Goal: Check status: Check status

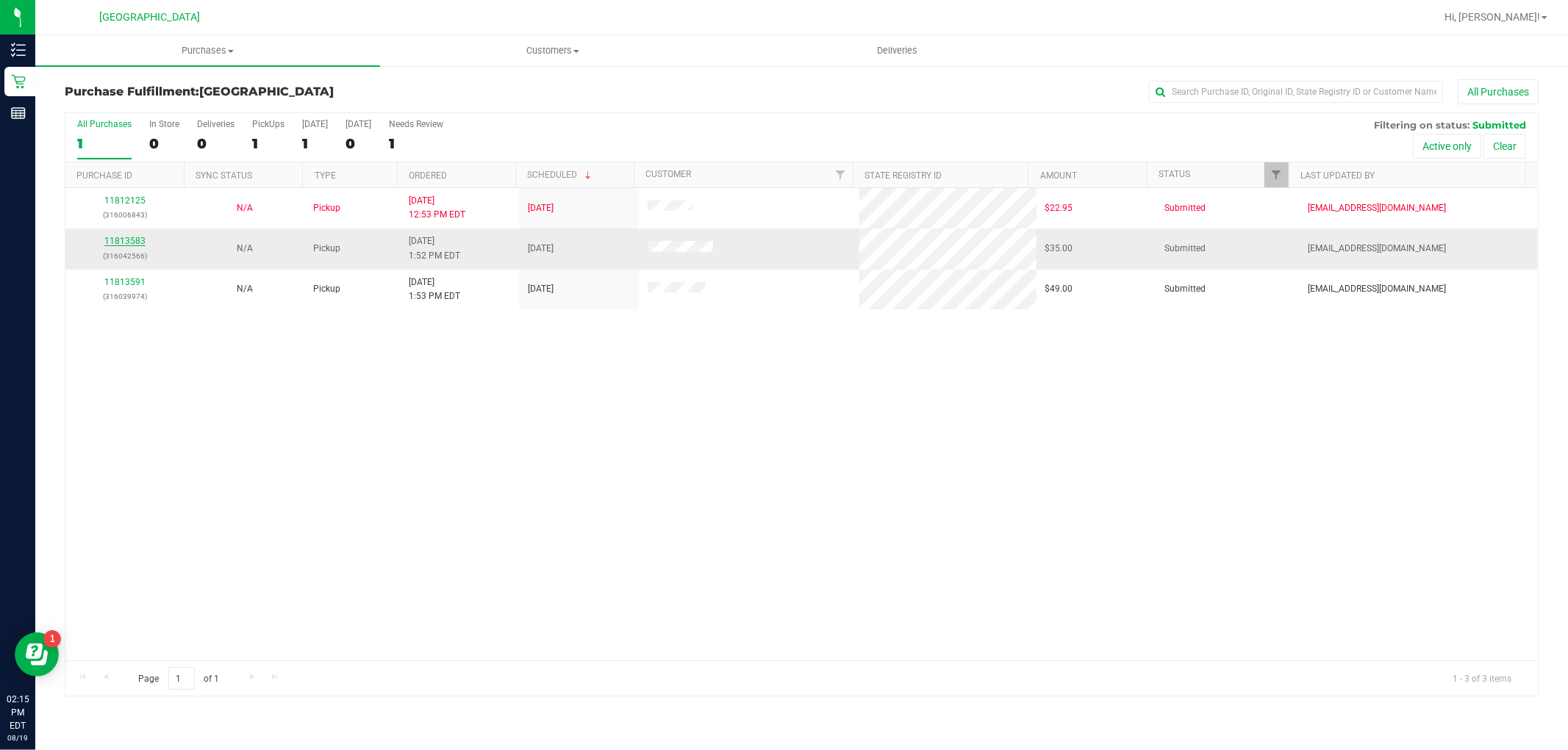
click at [135, 241] on link "11813583" at bounding box center [125, 241] width 41 height 11
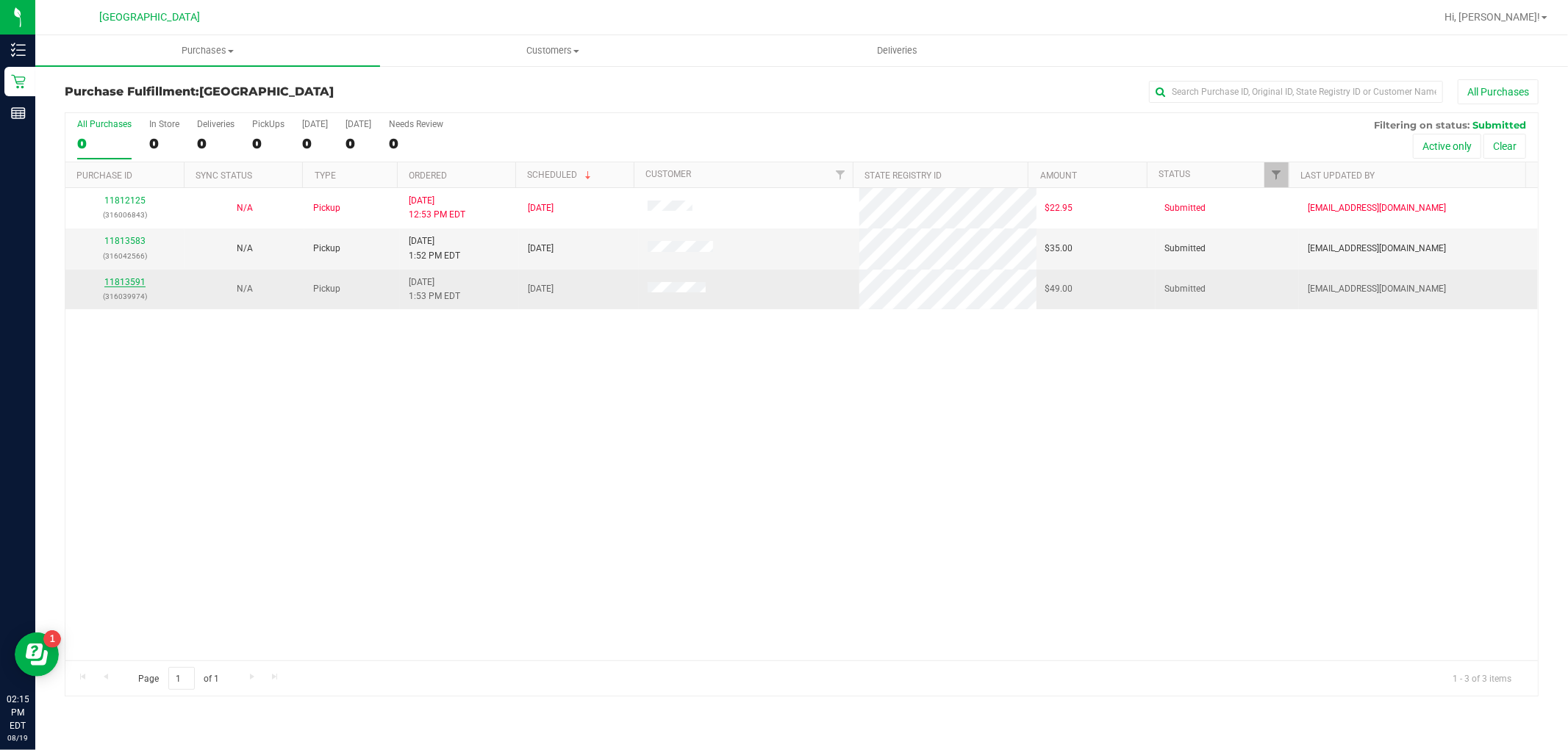
click at [134, 278] on link "11813591" at bounding box center [125, 282] width 41 height 11
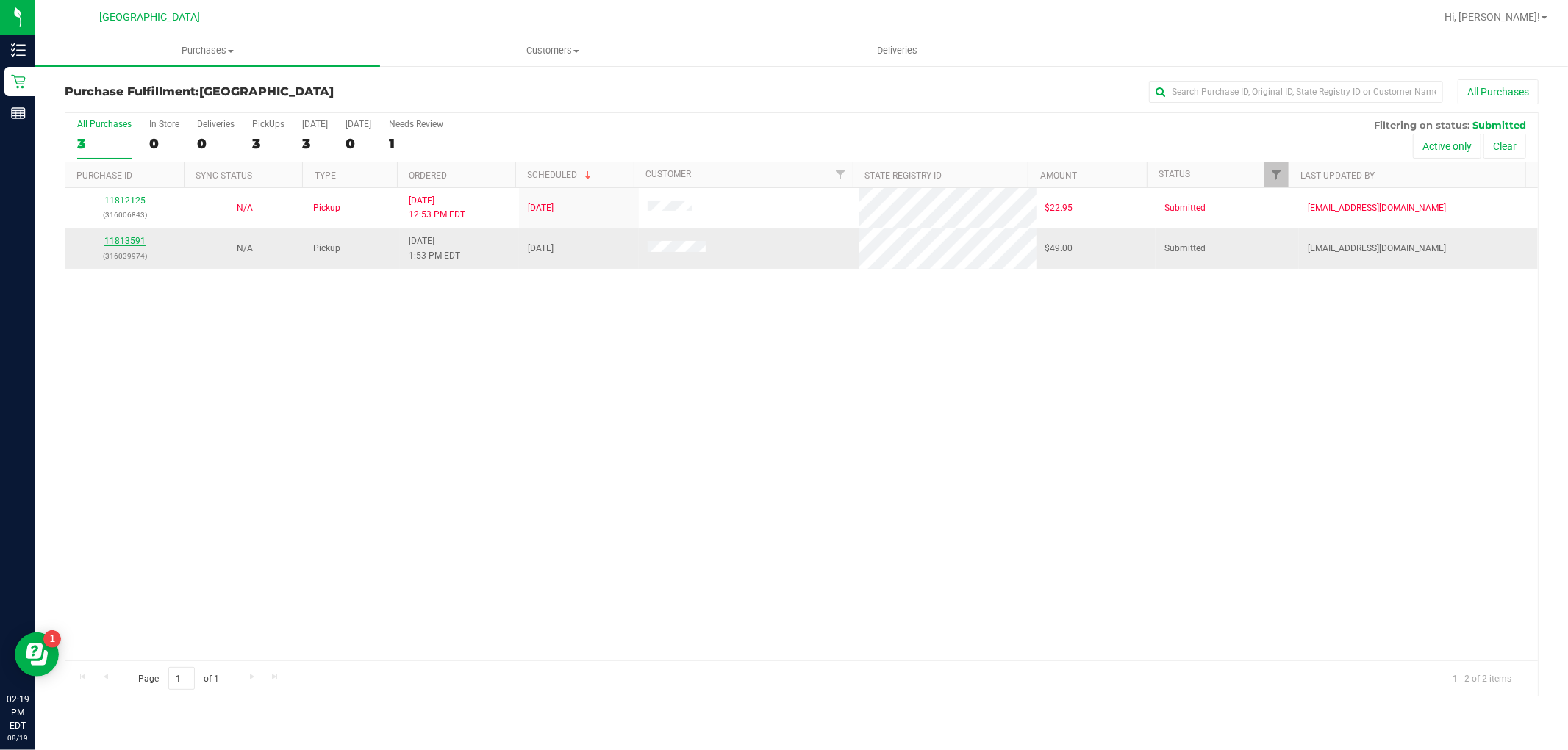
click at [109, 238] on link "11813591" at bounding box center [125, 241] width 41 height 11
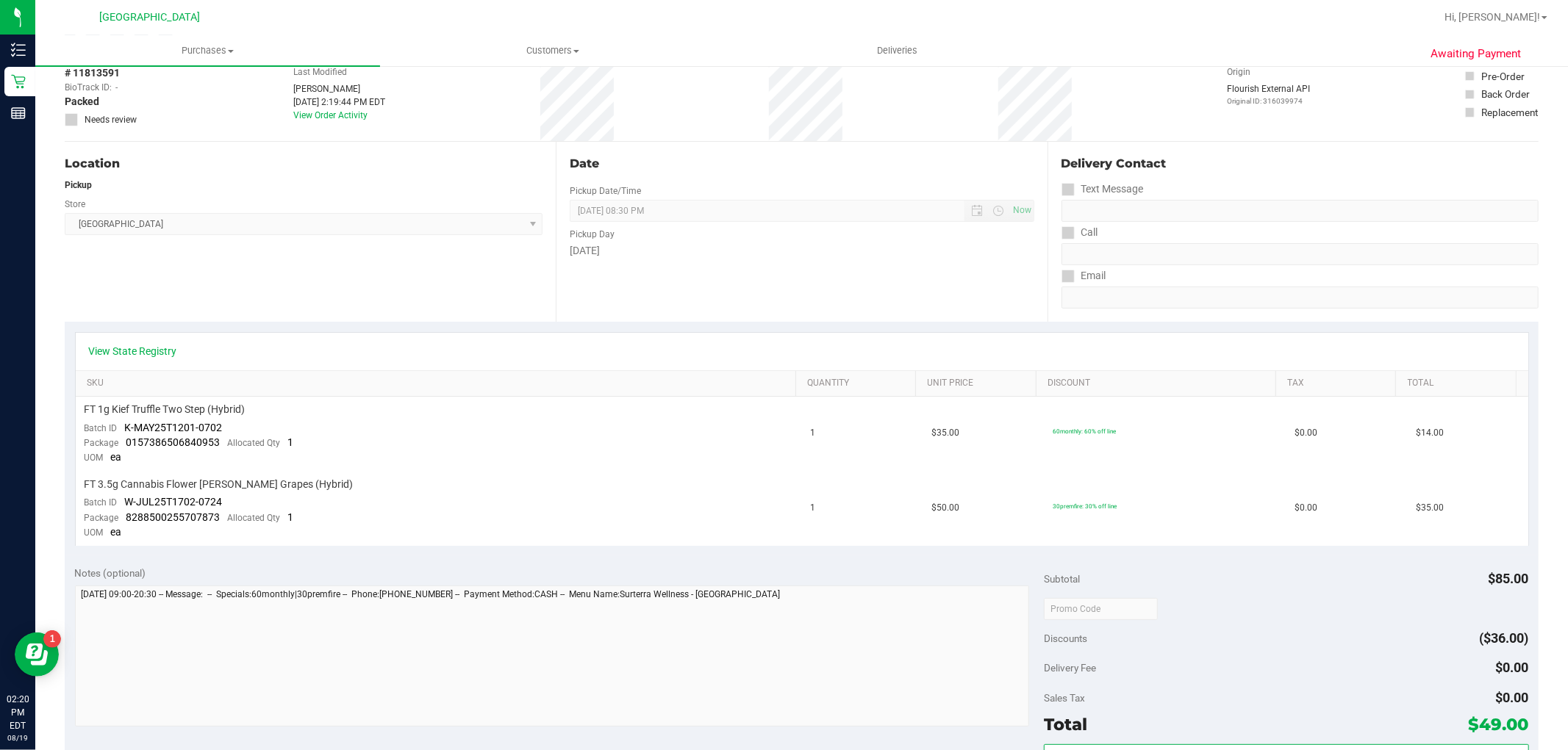
scroll to position [244, 0]
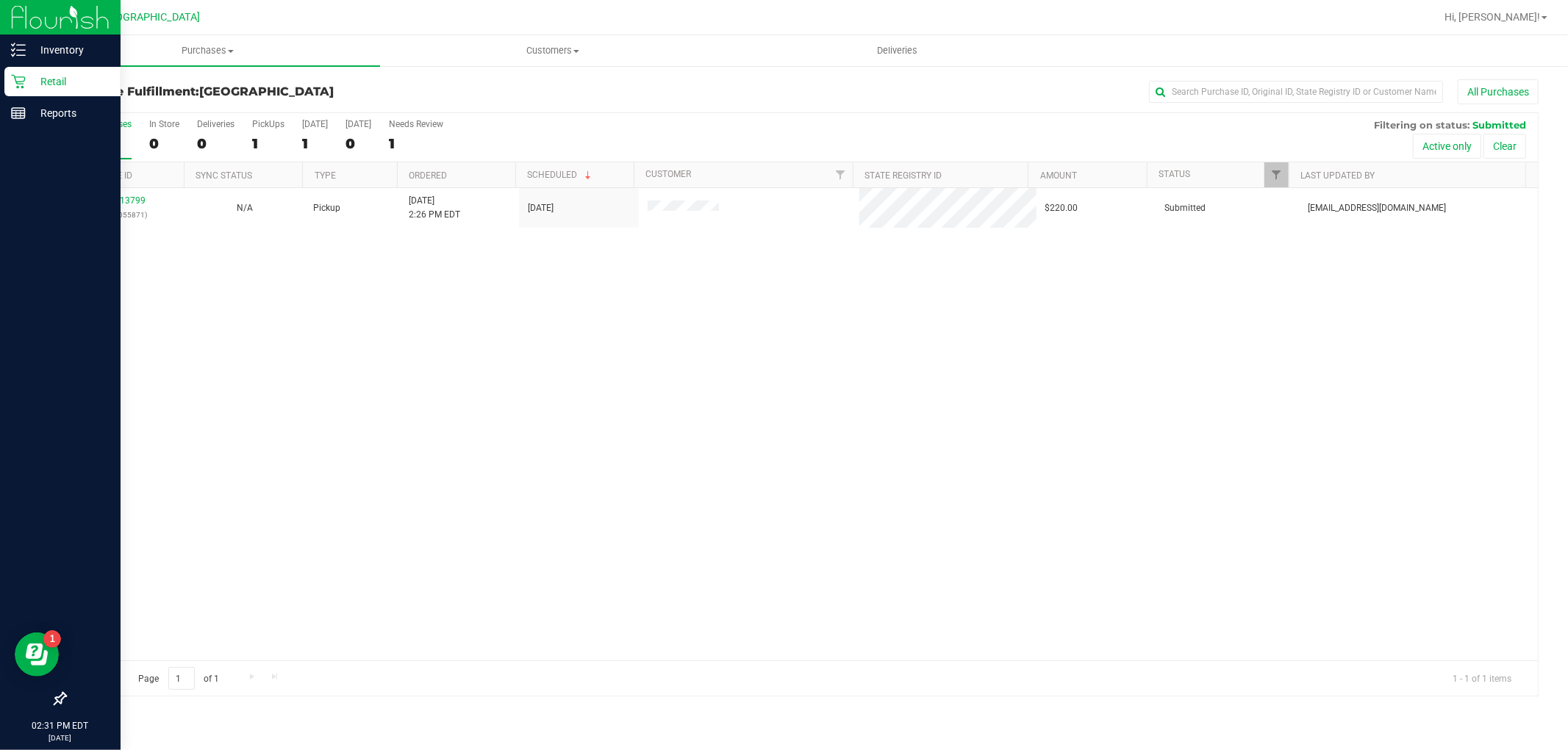
click at [27, 73] on p "Retail" at bounding box center [69, 81] width 88 height 17
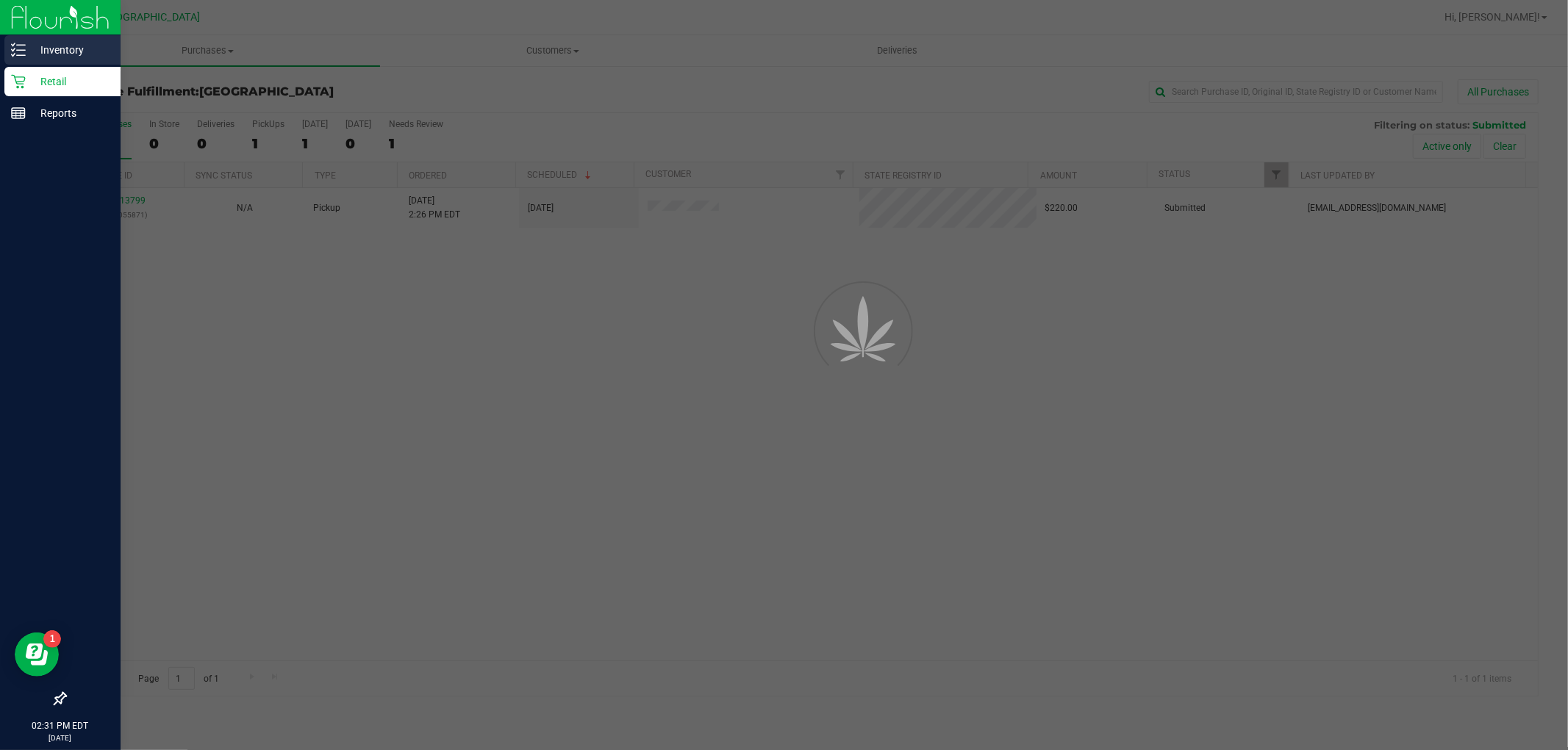
click at [33, 54] on p "Inventory" at bounding box center [69, 49] width 88 height 17
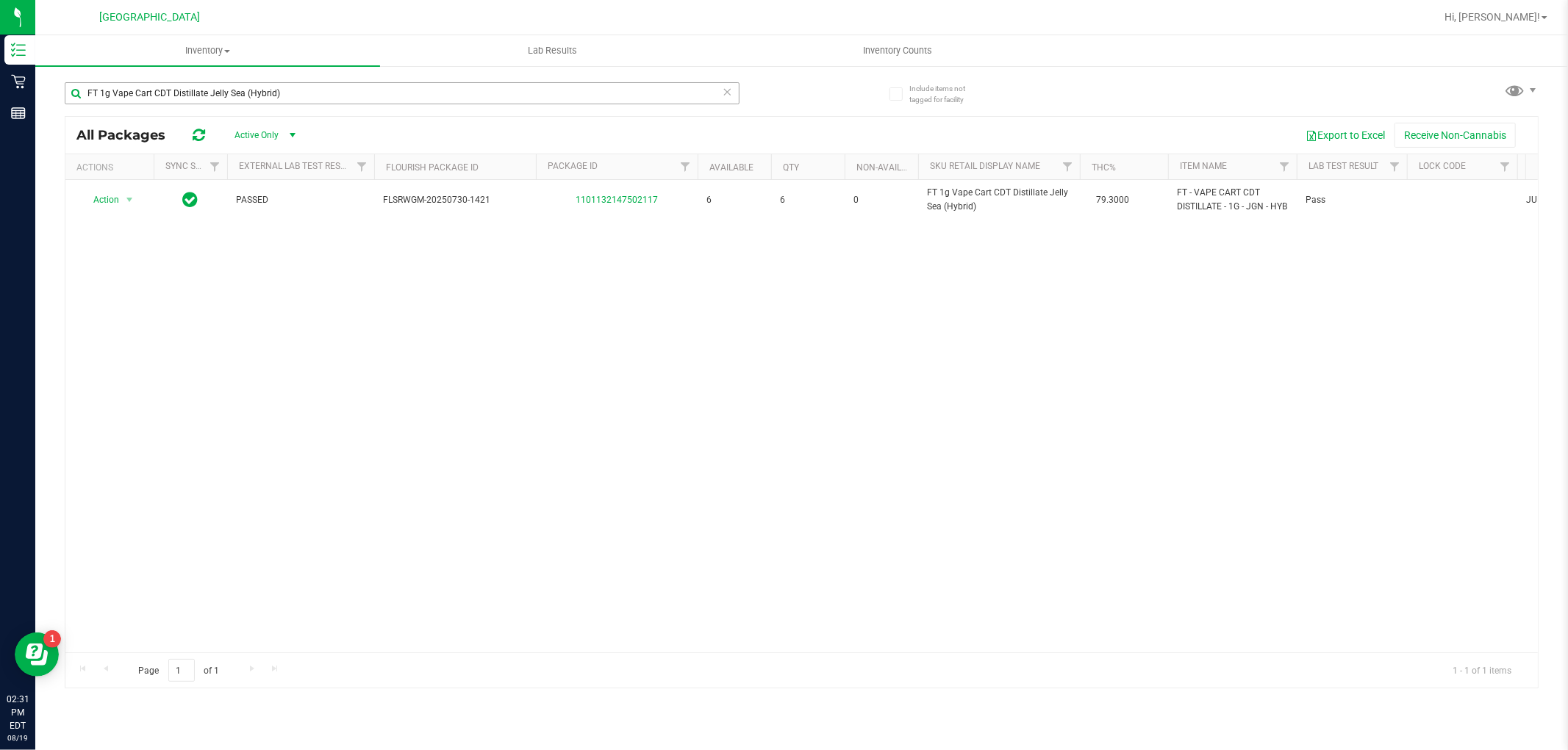
click at [359, 99] on input "FT 1g Vape Cart CDT Distillate Jelly Sea (Hybrid)" at bounding box center [402, 93] width 675 height 22
